Goal: Task Accomplishment & Management: Use online tool/utility

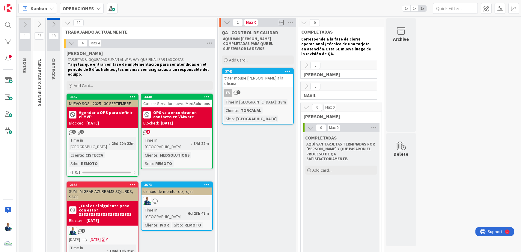
click at [37, 23] on icon at bounding box center [39, 24] width 7 height 7
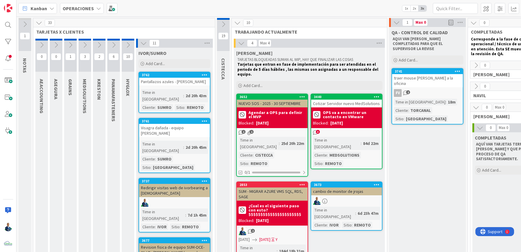
click at [82, 42] on icon at bounding box center [85, 45] width 7 height 7
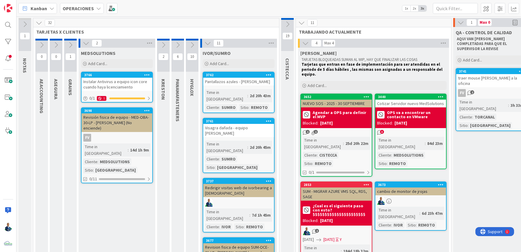
click at [150, 74] on div at bounding box center [147, 75] width 11 height 4
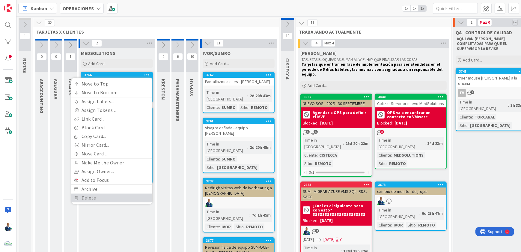
click at [102, 197] on link "Delete" at bounding box center [111, 197] width 81 height 9
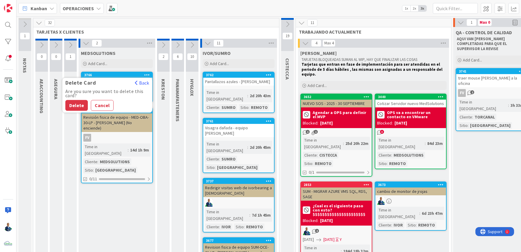
click at [76, 106] on button "Delete" at bounding box center [76, 105] width 22 height 11
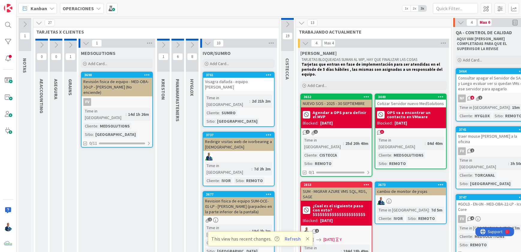
click at [91, 10] on b "OPERACIONES" at bounding box center [78, 8] width 31 height 6
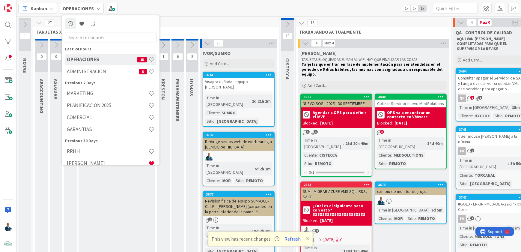
click at [91, 73] on h4 "ADMINISTRACION" at bounding box center [103, 71] width 72 height 6
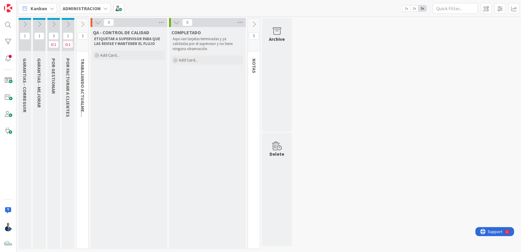
click at [83, 24] on icon at bounding box center [82, 24] width 7 height 7
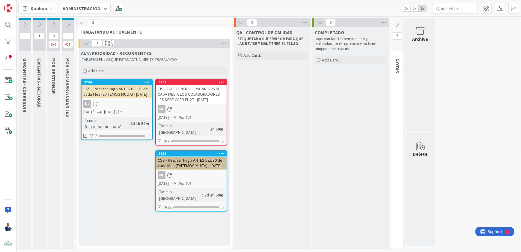
click at [193, 156] on div "CSS - Realizar Pago ANTES DEL 30 de cada Mes (EVITEMOS MULTA) - 09/15/2025" at bounding box center [191, 162] width 71 height 13
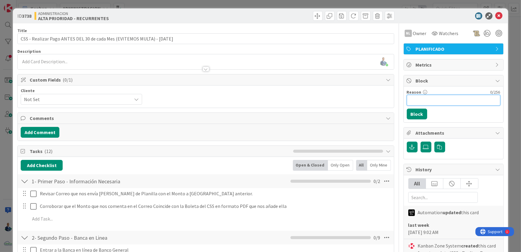
click at [418, 97] on input "Reason" at bounding box center [454, 100] width 94 height 11
type input "Esperando correo de Aura"
click at [411, 112] on button "Block" at bounding box center [417, 114] width 20 height 11
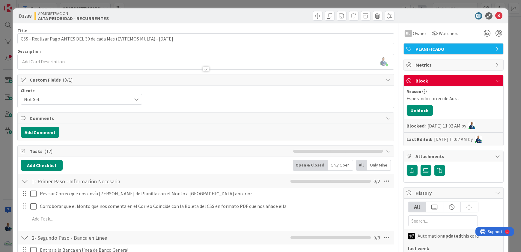
click at [510, 58] on div "ID 3738 ADMINISTRACION ALTA PRIORIDAD - RECURRENTES Title 74 / 128 CSS - Realiz…" at bounding box center [260, 126] width 521 height 252
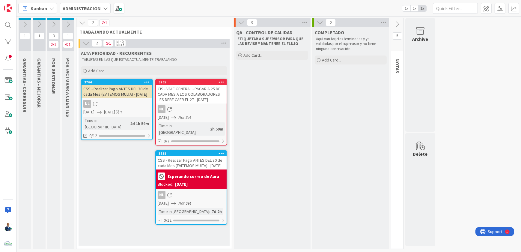
click at [225, 151] on div at bounding box center [221, 153] width 11 height 4
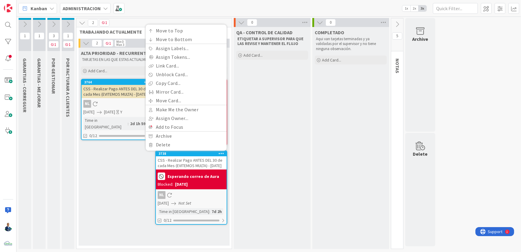
click at [205, 176] on b "Esperando correo de Aura" at bounding box center [194, 176] width 52 height 4
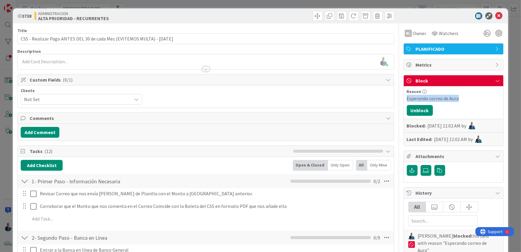
drag, startPoint x: 453, startPoint y: 96, endPoint x: 401, endPoint y: 99, distance: 52.2
click at [404, 99] on div "Reason Esperando correo de Aura Unblock Blocked: 22/Sep/2025 11:02 AM by Last E…" at bounding box center [454, 115] width 100 height 59
copy div "Esperando correo de Aura"
click at [377, 16] on span at bounding box center [378, 16] width 10 height 10
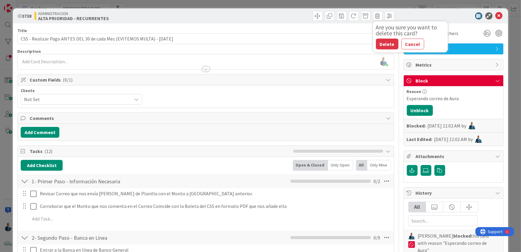
click at [377, 43] on button "Delete" at bounding box center [387, 44] width 22 height 11
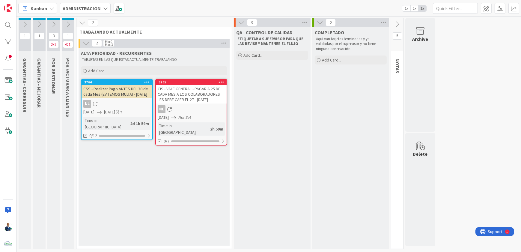
click at [127, 105] on div "NL" at bounding box center [117, 104] width 71 height 8
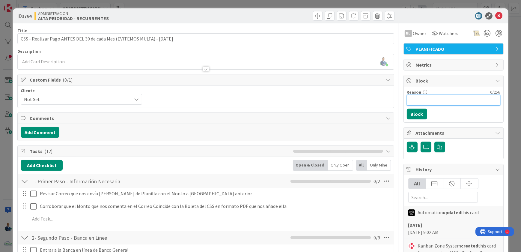
click at [419, 104] on input "Reason" at bounding box center [454, 100] width 94 height 11
paste input "Esperando correo de Aura"
type input "Esperando correo de Aura"
click at [412, 114] on button "Block" at bounding box center [417, 114] width 20 height 11
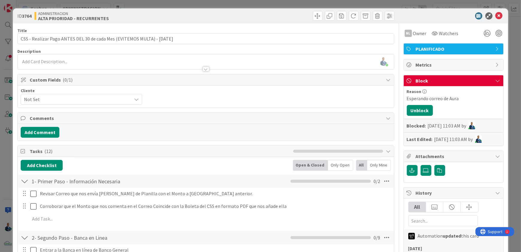
click at [512, 82] on div "ID 3764 ADMINISTRACION ALTA PRIORIDAD - RECURRENTES Title 74 / 128 CSS - Realiz…" at bounding box center [260, 126] width 521 height 252
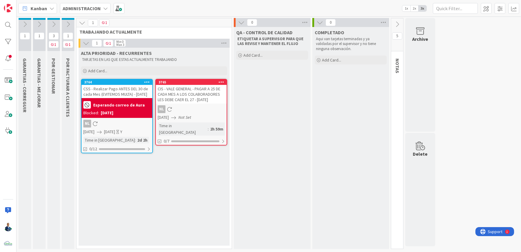
click at [70, 22] on icon at bounding box center [68, 24] width 7 height 7
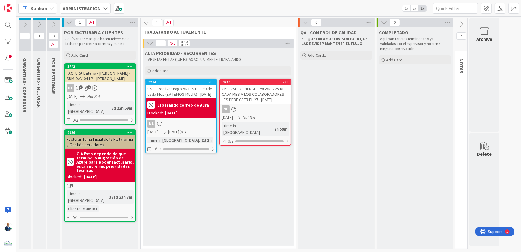
click at [56, 22] on icon at bounding box center [53, 24] width 7 height 7
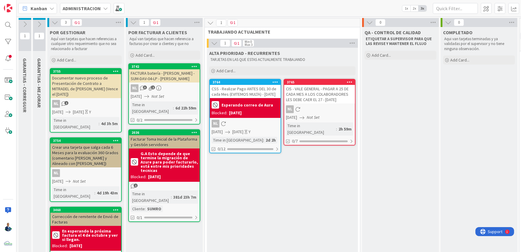
click at [133, 21] on icon at bounding box center [133, 22] width 7 height 7
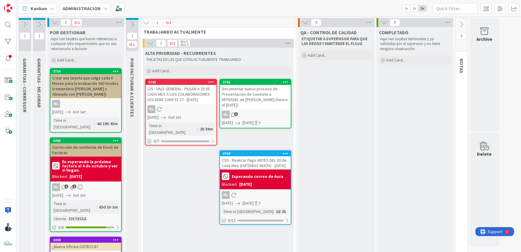
click at [55, 23] on icon at bounding box center [55, 22] width 7 height 7
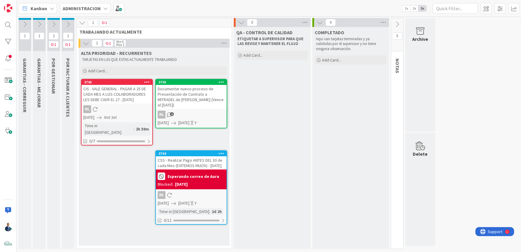
click at [40, 22] on icon at bounding box center [39, 24] width 7 height 7
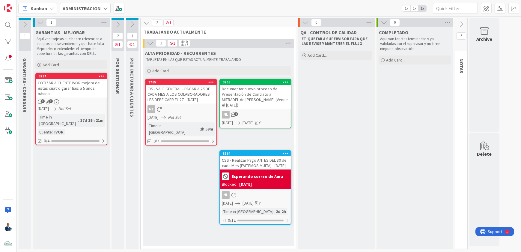
click at [28, 19] on div at bounding box center [25, 19] width 13 height 2
click at [24, 22] on icon at bounding box center [25, 24] width 7 height 7
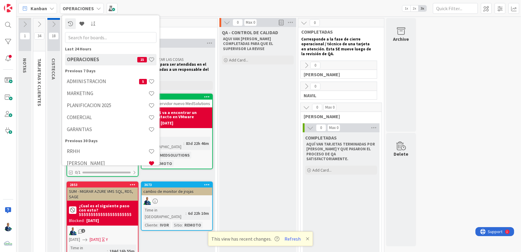
scroll to position [129, 0]
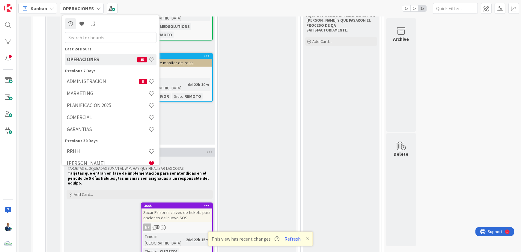
click at [98, 79] on h4 "ADMINISTRACION" at bounding box center [103, 81] width 72 height 6
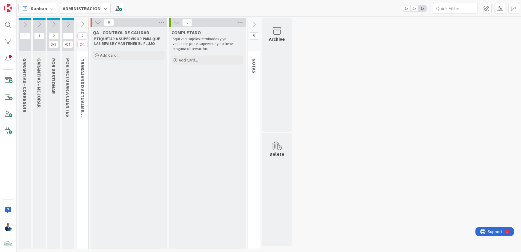
click at [24, 24] on icon at bounding box center [25, 24] width 7 height 7
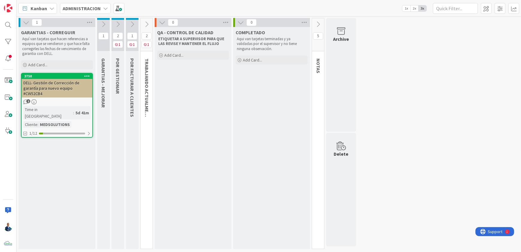
click at [85, 88] on div "DELL- Gestión de Corrección de garantía para nuevo equipo #CW52CB4" at bounding box center [57, 88] width 71 height 19
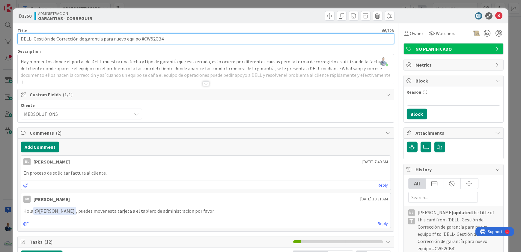
click at [151, 39] on input "DELL- Gestión de Corrección de garantía para nuevo equipo #CW52CB4" at bounding box center [205, 38] width 377 height 11
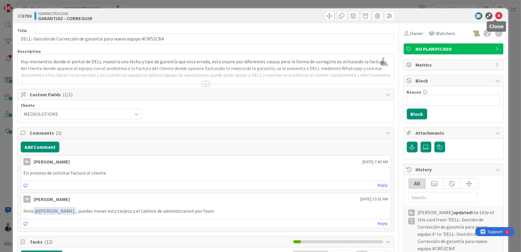
click at [496, 15] on icon at bounding box center [499, 15] width 7 height 7
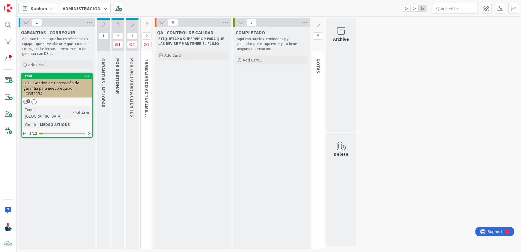
click at [71, 9] on b "ADMINISTRACION" at bounding box center [82, 8] width 38 height 6
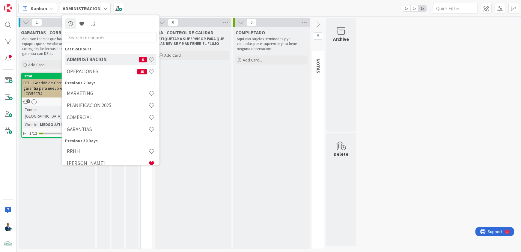
click at [88, 74] on h4 "OPERACIONES" at bounding box center [102, 71] width 70 height 6
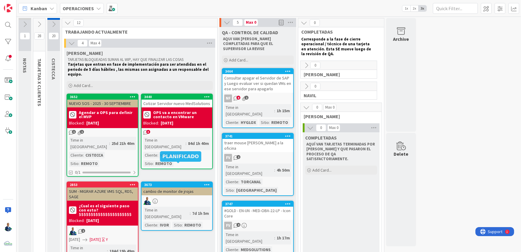
click at [171, 187] on div "cambio de monitor de jrojas" at bounding box center [177, 191] width 71 height 8
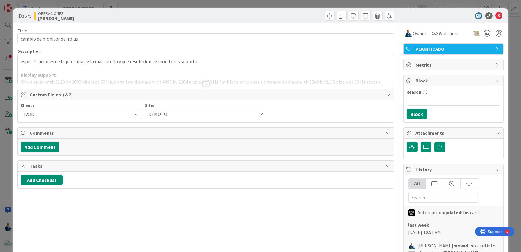
click at [61, 76] on div at bounding box center [206, 76] width 376 height 15
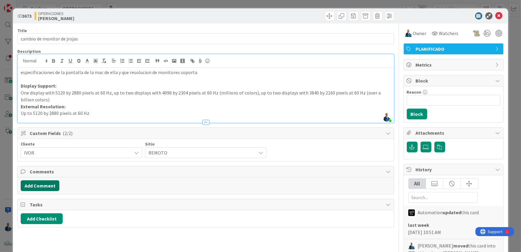
click at [51, 186] on button "Add Comment" at bounding box center [40, 185] width 39 height 11
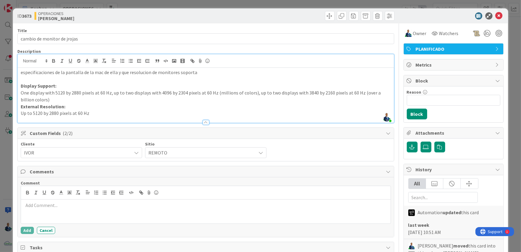
click at [68, 206] on p at bounding box center [205, 205] width 365 height 7
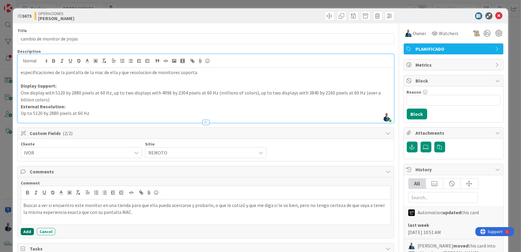
click at [31, 229] on button "Add" at bounding box center [27, 231] width 13 height 7
